Goal: Navigation & Orientation: Understand site structure

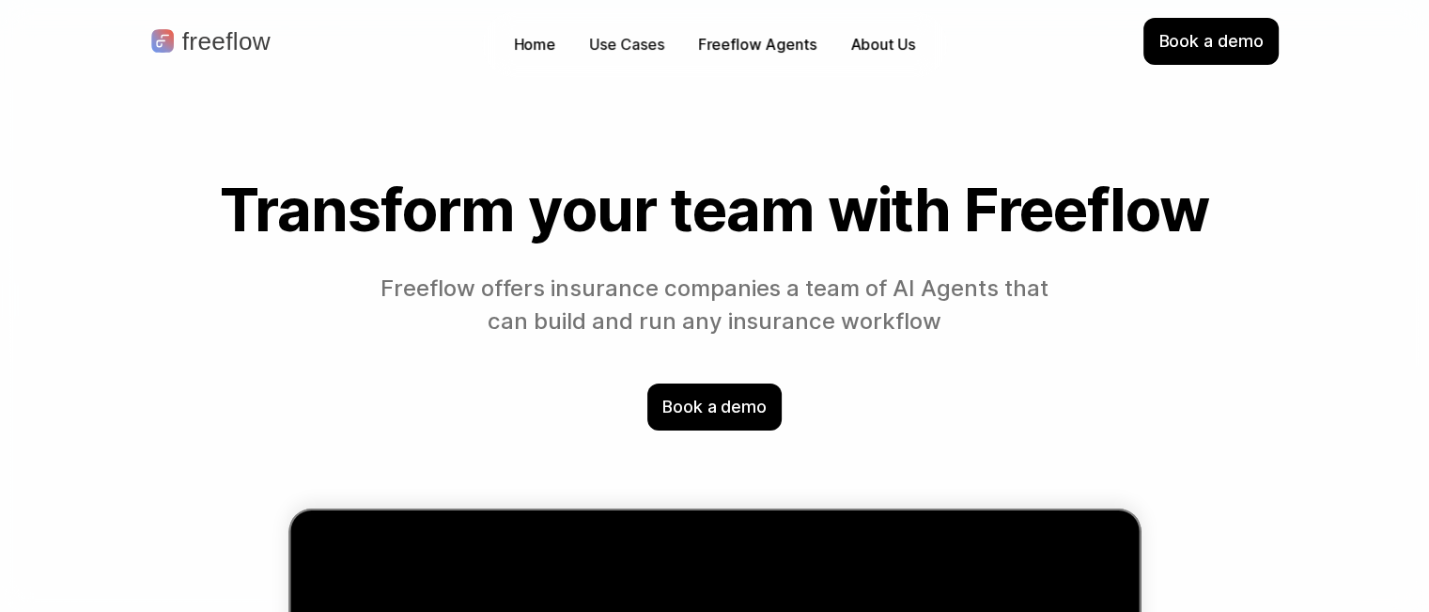
click at [644, 41] on p "Use Cases" at bounding box center [627, 45] width 74 height 22
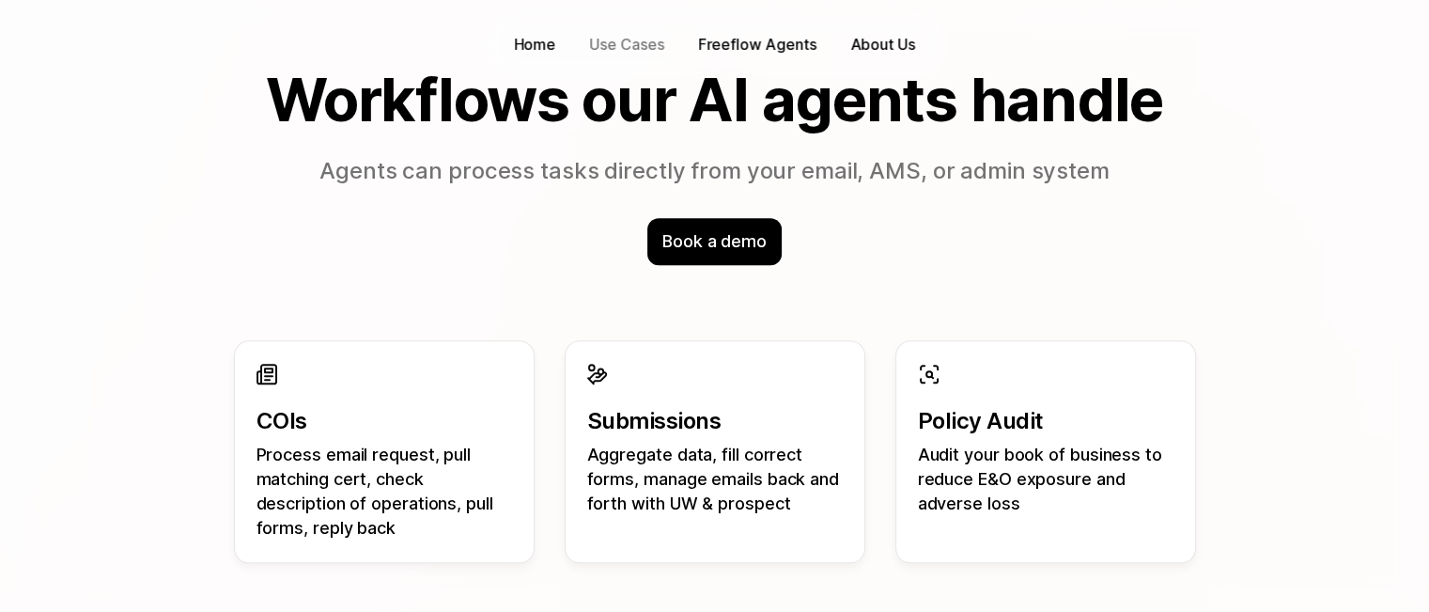
click at [746, 23] on div "Home Use Cases Freeflow Agents About Us" at bounding box center [714, 44] width 465 height 67
click at [745, 32] on link "Freeflow Agents" at bounding box center [757, 44] width 137 height 29
click at [744, 44] on p "Freeflow Agents" at bounding box center [757, 45] width 118 height 22
